Goal: Task Accomplishment & Management: Use online tool/utility

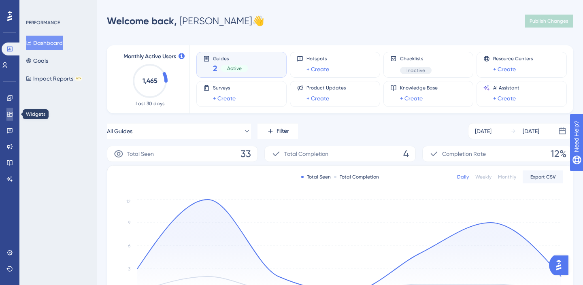
click at [12, 112] on icon at bounding box center [9, 114] width 5 height 5
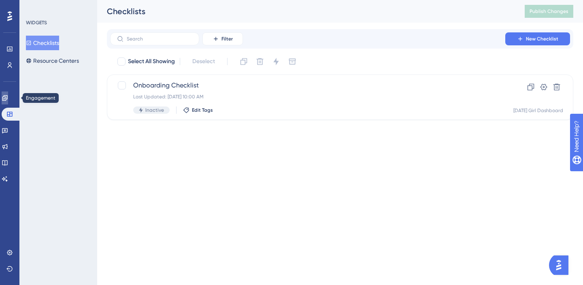
click at [8, 97] on icon at bounding box center [5, 98] width 6 height 6
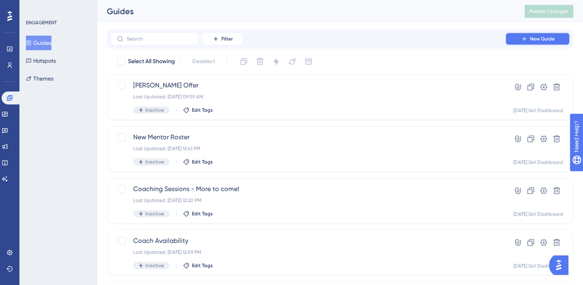
click at [517, 40] on button "New Guide" at bounding box center [538, 38] width 65 height 13
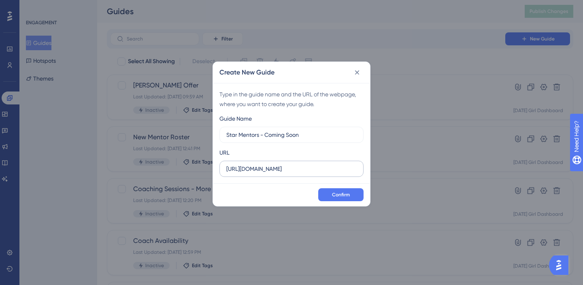
type input "Star Mentors - Coming Soon"
click at [332, 167] on input "https://dashboard.joinmondaygirl.com" at bounding box center [291, 168] width 130 height 9
drag, startPoint x: 339, startPoint y: 169, endPoint x: 165, endPoint y: 167, distance: 173.8
click at [166, 167] on div "Create New Guide Type in the guide name and the URL of the webpage, where you w…" at bounding box center [291, 142] width 583 height 285
paste input "office-hour-mentors"
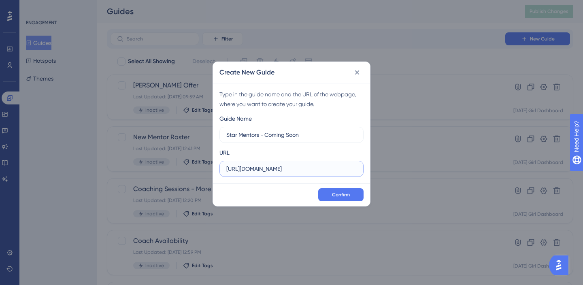
scroll to position [0, 27]
type input "https://dashboard.joinmondaygirl.com/office-hour-mentors"
click at [340, 196] on span "Confirm" at bounding box center [341, 195] width 18 height 6
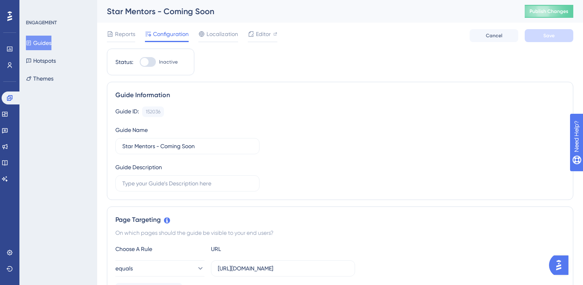
click at [151, 61] on div at bounding box center [148, 62] width 16 height 10
click at [140, 62] on input "Inactive" at bounding box center [139, 62] width 0 height 0
checkbox input "true"
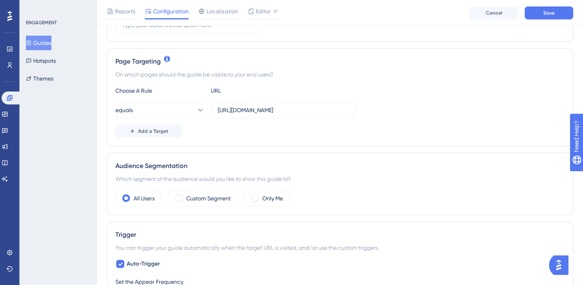
scroll to position [171, 0]
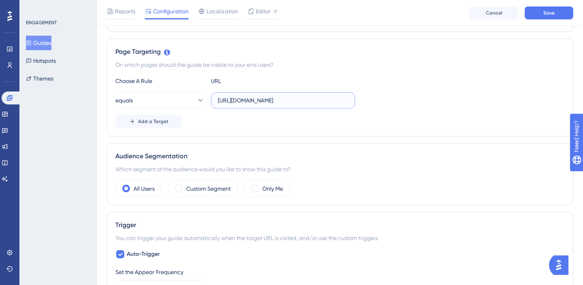
click at [281, 103] on input "https://dashboard.joinmondaygirl.com/office-hour-mentors" at bounding box center [283, 100] width 130 height 9
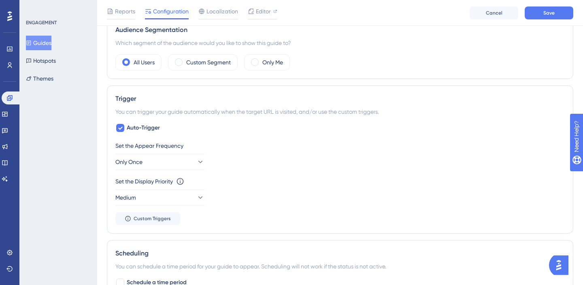
scroll to position [299, 0]
click at [168, 157] on button "Only Once" at bounding box center [159, 161] width 89 height 16
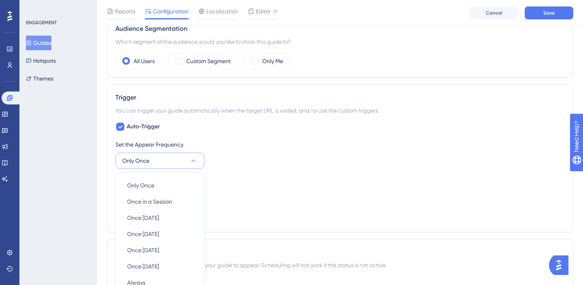
scroll to position [389, 0]
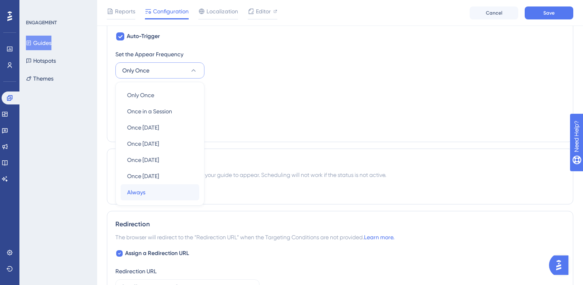
click at [146, 187] on div "Always Always" at bounding box center [160, 192] width 66 height 16
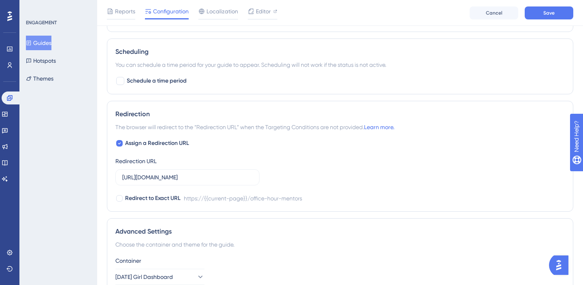
scroll to position [589, 0]
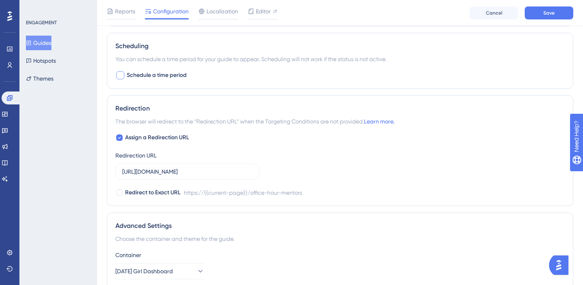
click at [145, 75] on span "Schedule a time period" at bounding box center [157, 75] width 60 height 10
checkbox input "true"
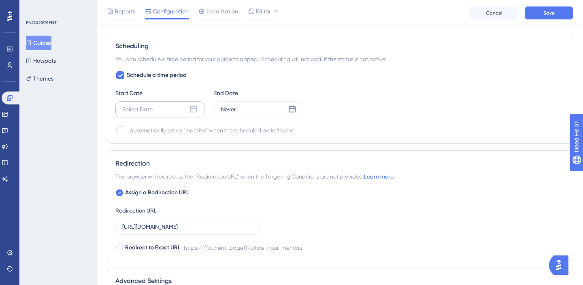
click at [158, 109] on div "Select Date" at bounding box center [159, 109] width 89 height 16
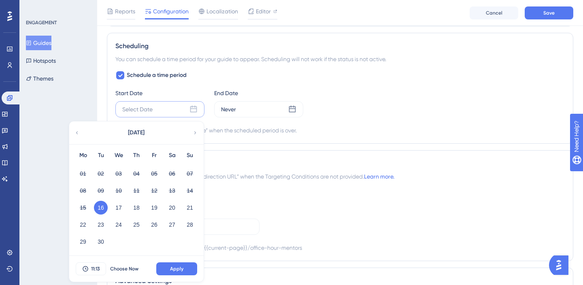
click at [102, 207] on button "16" at bounding box center [101, 208] width 14 height 14
click at [99, 209] on button "16" at bounding box center [101, 208] width 14 height 14
click at [178, 268] on span "Apply" at bounding box center [176, 269] width 13 height 6
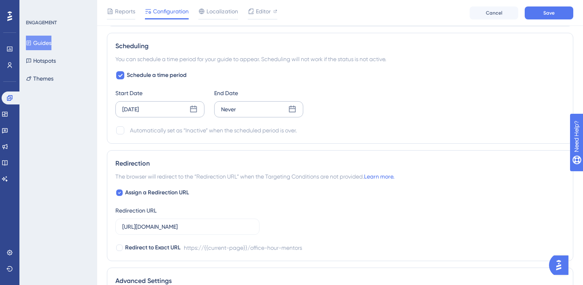
click at [270, 109] on div "Never" at bounding box center [258, 109] width 89 height 16
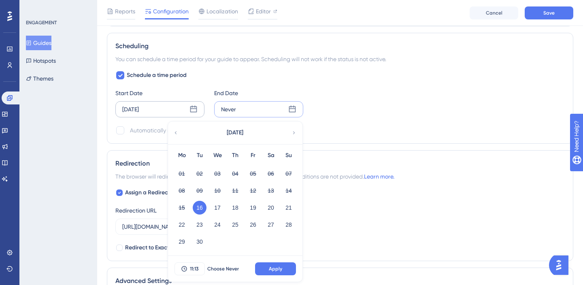
click at [294, 130] on icon at bounding box center [294, 132] width 6 height 7
click at [180, 189] on button "06" at bounding box center [182, 191] width 14 height 14
click at [273, 271] on span "Apply" at bounding box center [275, 269] width 13 height 6
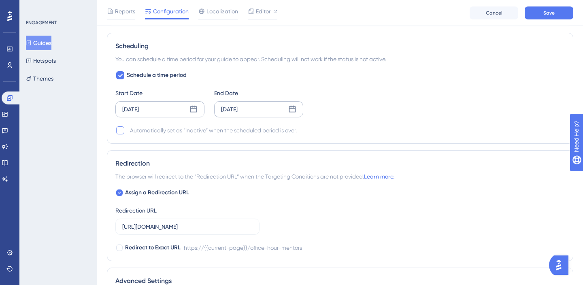
click at [120, 131] on div at bounding box center [120, 130] width 8 height 8
checkbox input "true"
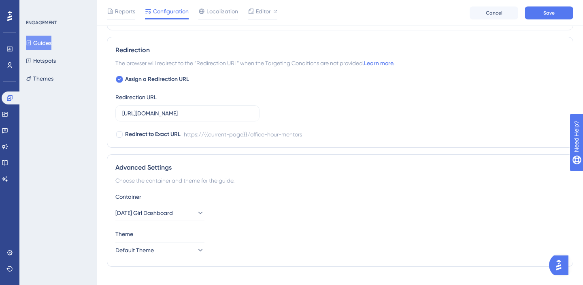
scroll to position [717, 0]
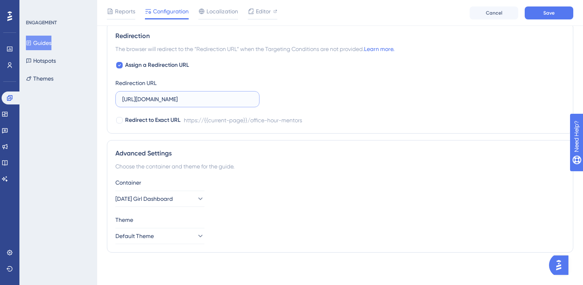
click at [197, 100] on input "https://dashboard.joinmondaygirl.com/office-hour-mentors" at bounding box center [187, 99] width 130 height 9
click at [547, 13] on span "Save" at bounding box center [549, 13] width 11 height 6
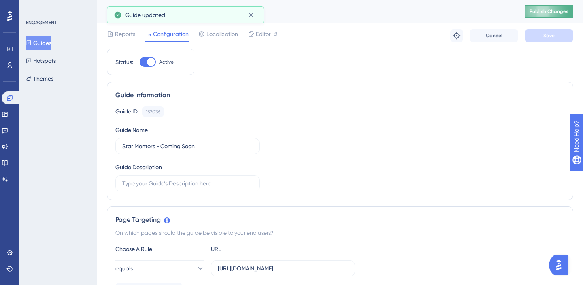
click at [545, 11] on span "Publish Changes" at bounding box center [549, 11] width 39 height 6
click at [40, 40] on button "Guides" at bounding box center [39, 43] width 26 height 15
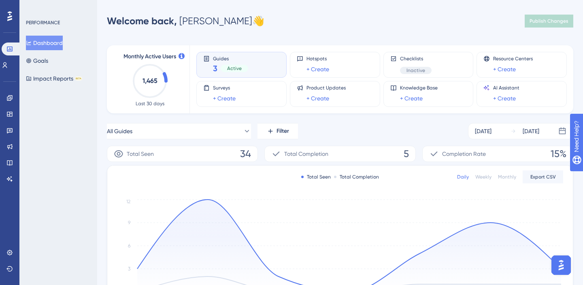
click at [51, 42] on button "Dashboard" at bounding box center [44, 43] width 37 height 15
click at [9, 110] on link at bounding box center [9, 114] width 6 height 13
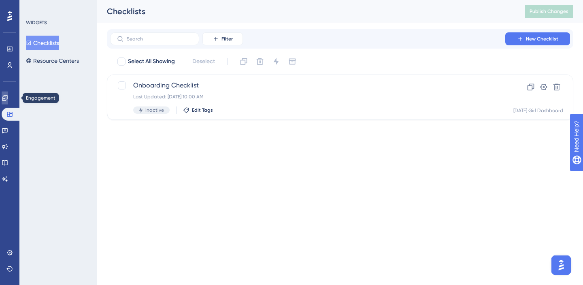
click at [7, 98] on icon at bounding box center [4, 97] width 5 height 5
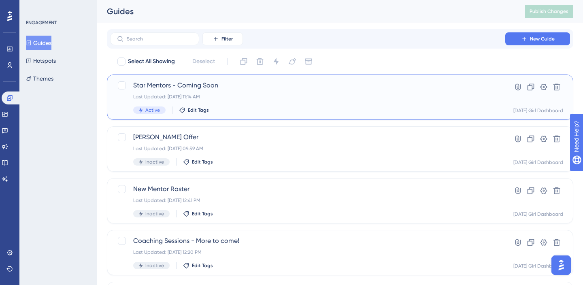
click at [145, 84] on span "Star Mentors - Coming Soon" at bounding box center [307, 86] width 349 height 10
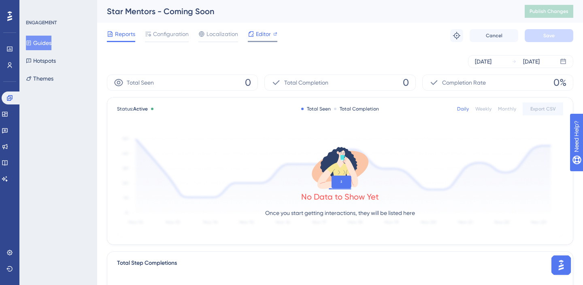
click at [261, 36] on span "Editor" at bounding box center [263, 34] width 15 height 10
click at [548, 11] on span "Publish Changes" at bounding box center [549, 11] width 39 height 6
